Goal: Information Seeking & Learning: Learn about a topic

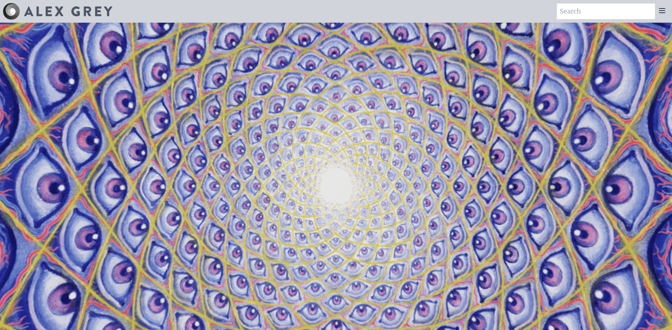
click at [660, 13] on icon at bounding box center [662, 10] width 9 height 9
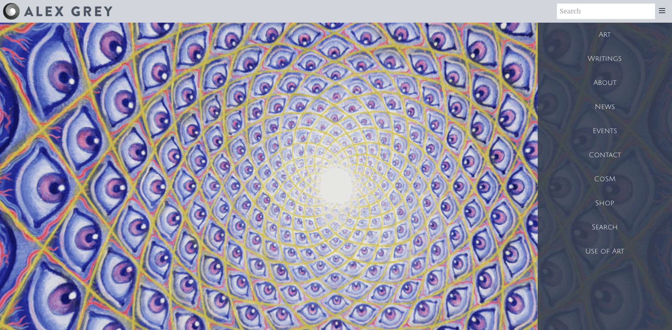
click at [623, 35] on div "Art" at bounding box center [605, 35] width 134 height 24
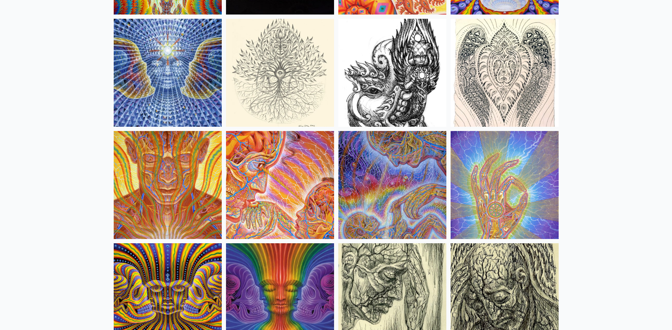
scroll to position [4003, 0]
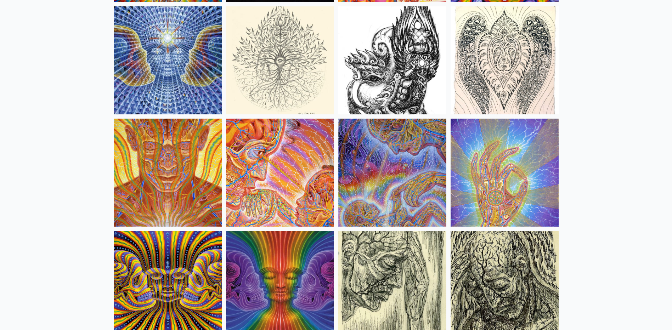
click at [420, 169] on img at bounding box center [392, 173] width 108 height 108
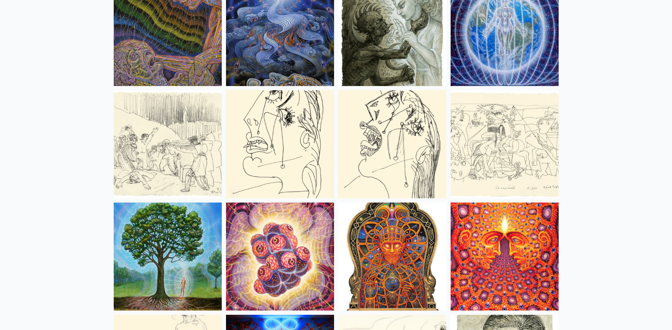
scroll to position [4534, 0]
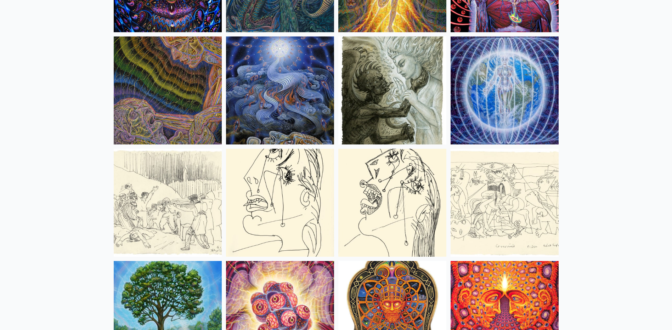
click at [507, 95] on img at bounding box center [505, 90] width 108 height 108
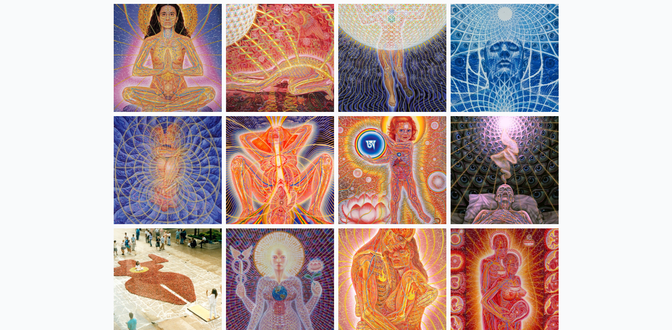
scroll to position [6589, 0]
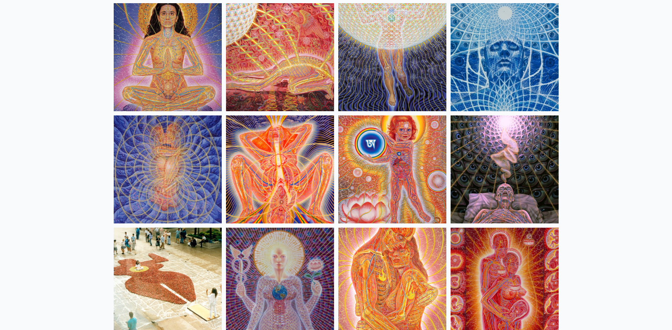
click at [284, 186] on img at bounding box center [280, 169] width 108 height 108
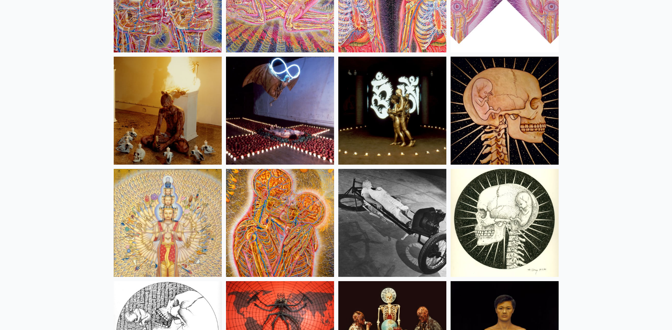
scroll to position [8148, 0]
